Goal: Navigation & Orientation: Find specific page/section

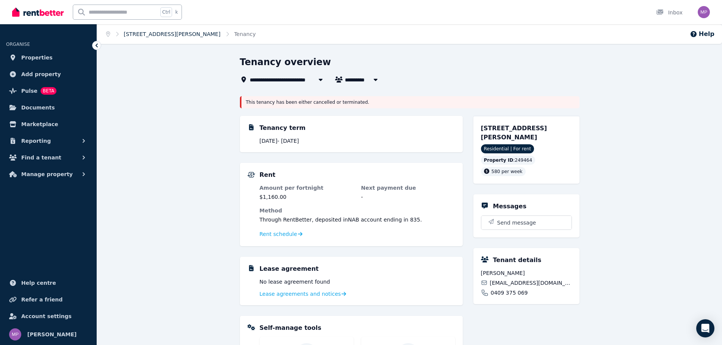
click at [145, 34] on link "[STREET_ADDRESS][PERSON_NAME]" at bounding box center [172, 34] width 97 height 6
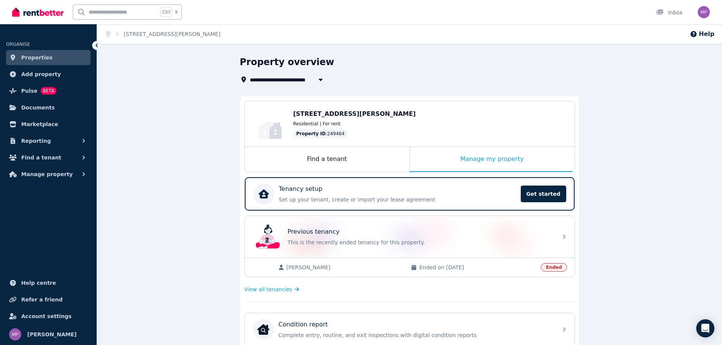
click at [120, 31] on icon "Breadcrumb" at bounding box center [117, 33] width 8 height 5
click at [110, 32] on ol "Home [STREET_ADDRESS][PERSON_NAME]" at bounding box center [163, 34] width 133 height 20
click at [109, 32] on icon "Breadcrumb" at bounding box center [108, 33] width 4 height 5
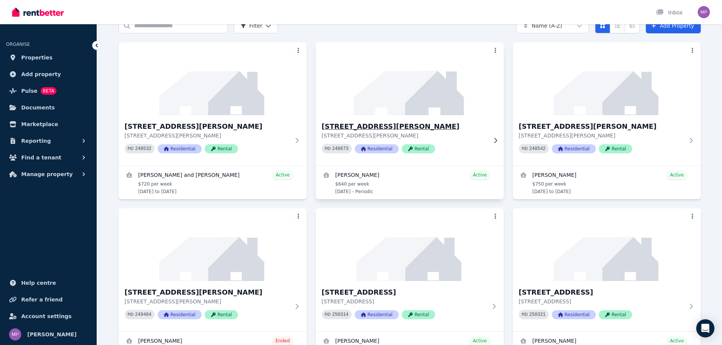
scroll to position [76, 0]
